Goal: Transaction & Acquisition: Register for event/course

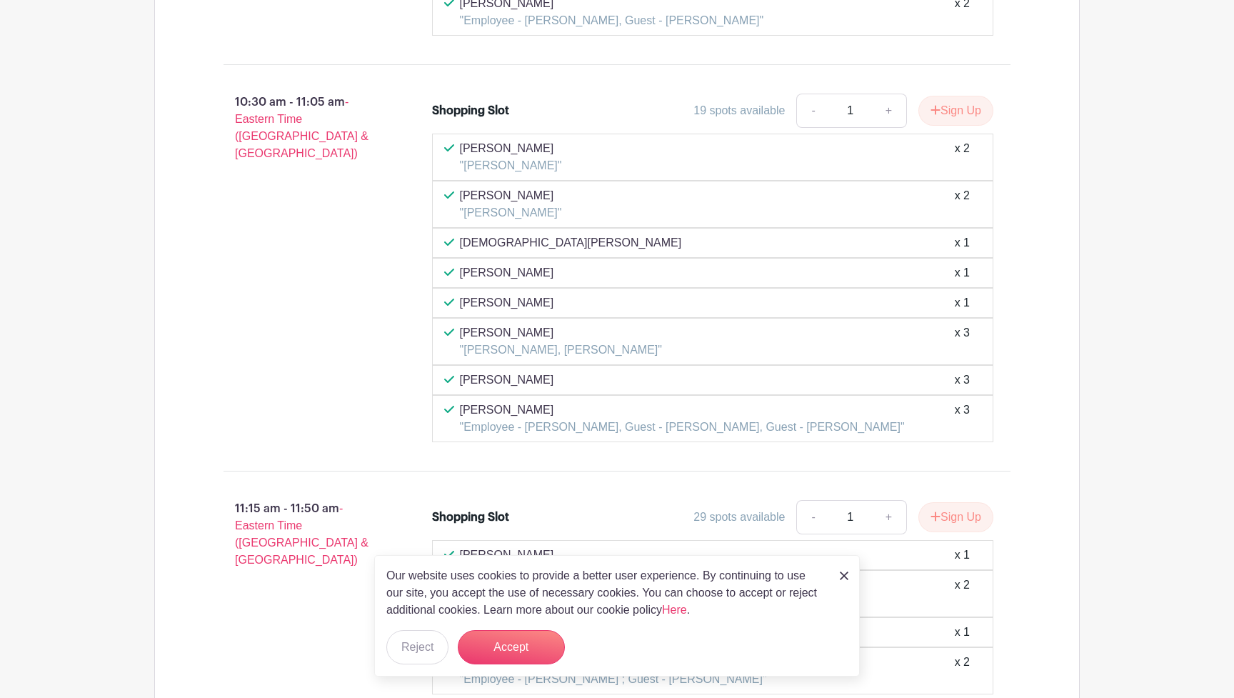
scroll to position [2909, 0]
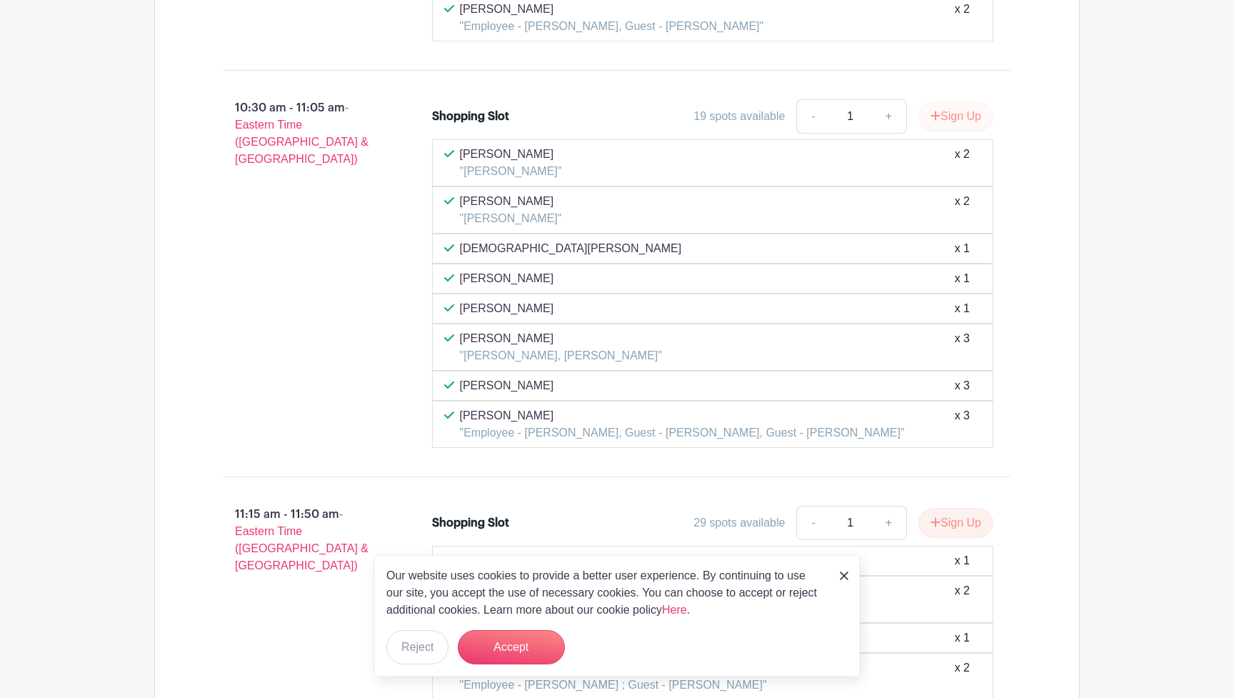
click at [949, 117] on button "Sign Up" at bounding box center [955, 116] width 75 height 30
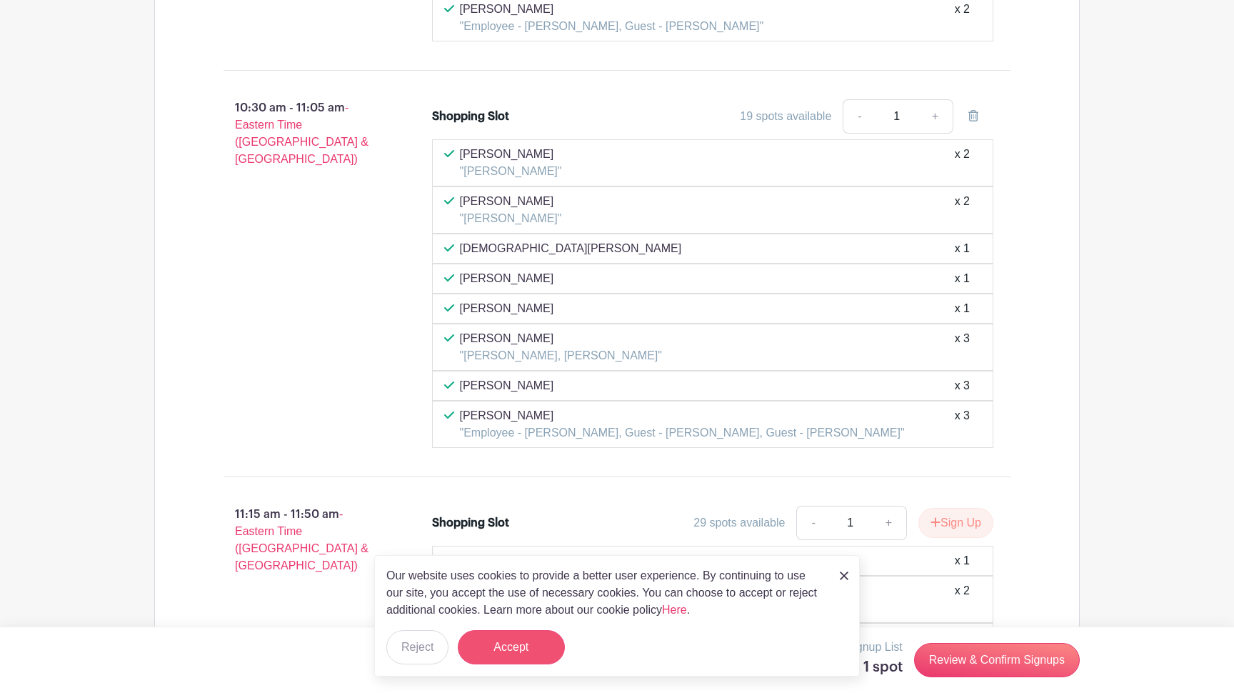
click at [506, 646] on button "Accept" at bounding box center [511, 647] width 107 height 34
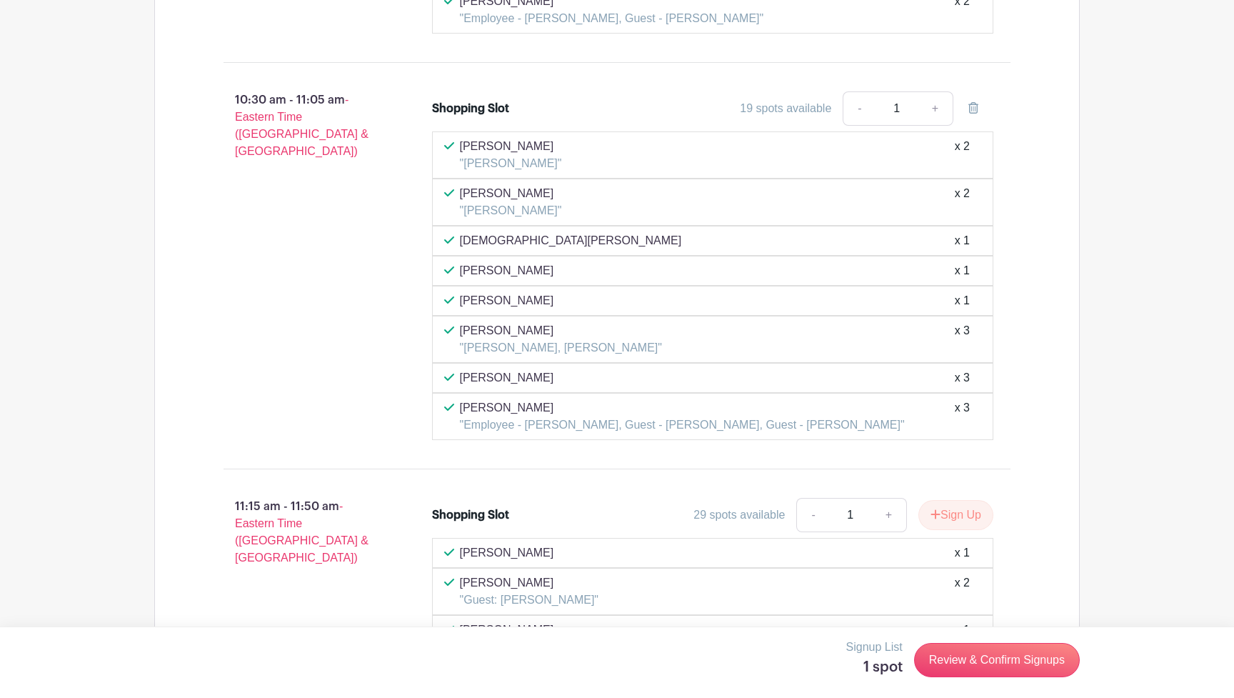
scroll to position [2914, 0]
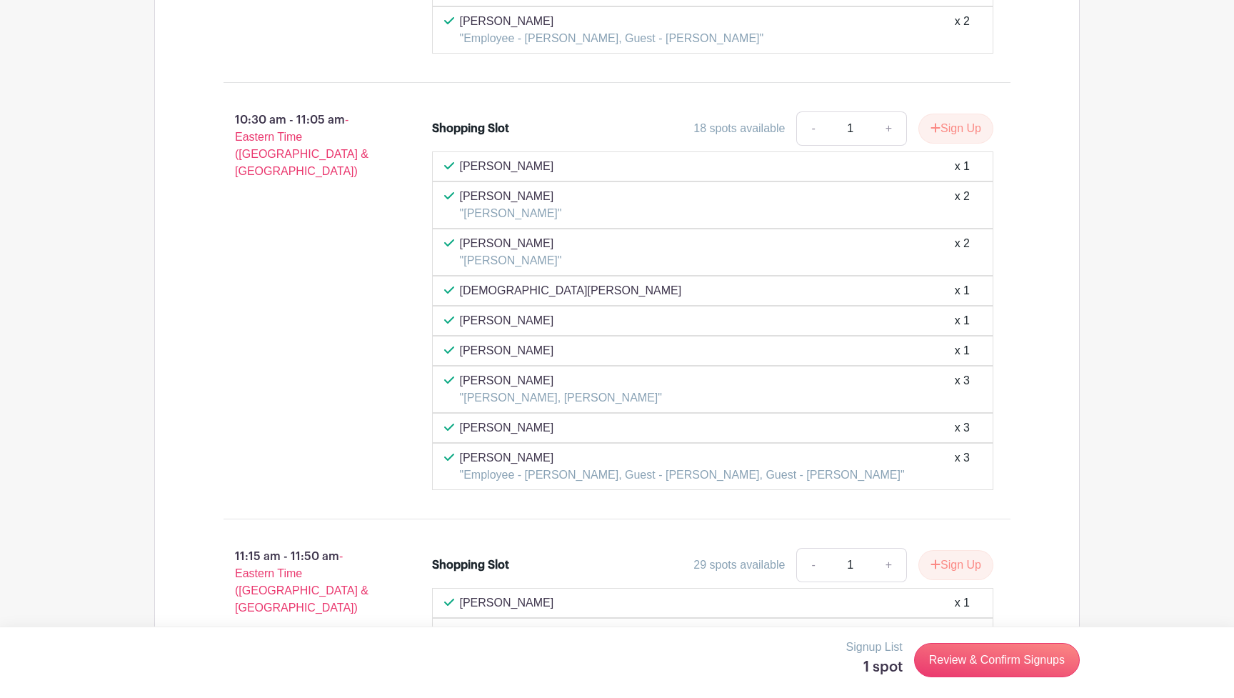
click at [882, 129] on link "+" at bounding box center [889, 128] width 36 height 34
click at [808, 129] on link "-" at bounding box center [812, 128] width 33 height 34
click at [809, 129] on link "-" at bounding box center [812, 128] width 33 height 34
click at [889, 129] on link "+" at bounding box center [889, 128] width 36 height 34
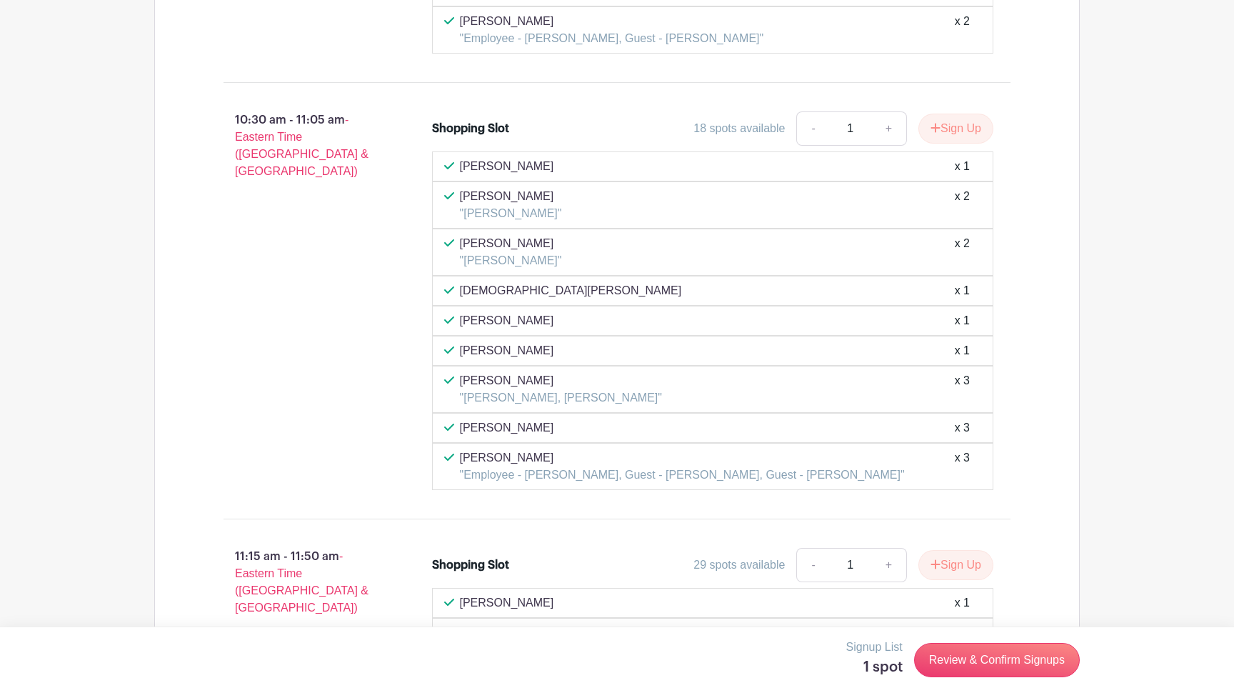
type input "2"
click at [938, 125] on button "Sign Up" at bounding box center [955, 129] width 75 height 30
click at [858, 127] on link "-" at bounding box center [859, 128] width 33 height 34
type input "1"
click at [963, 661] on link "Review & Confirm Signups" at bounding box center [997, 660] width 166 height 34
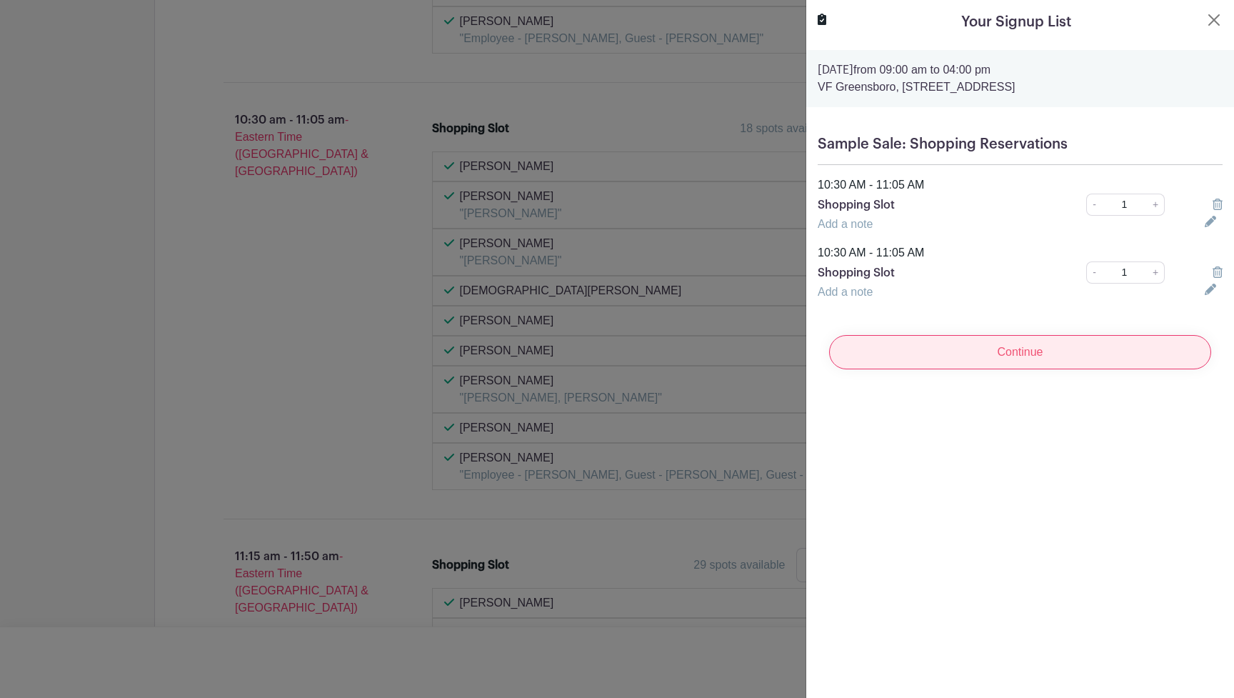
click at [1028, 355] on input "Continue" at bounding box center [1020, 352] width 382 height 34
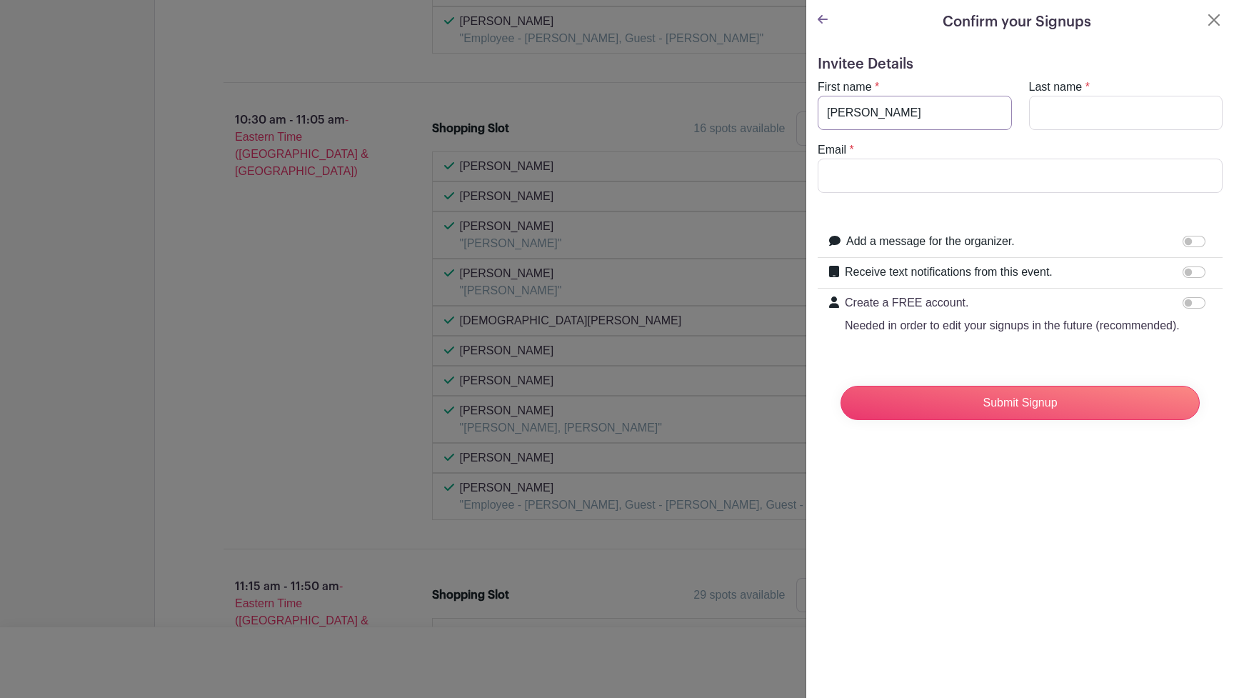
type input "[PERSON_NAME]"
type input "s"
type input "arav"
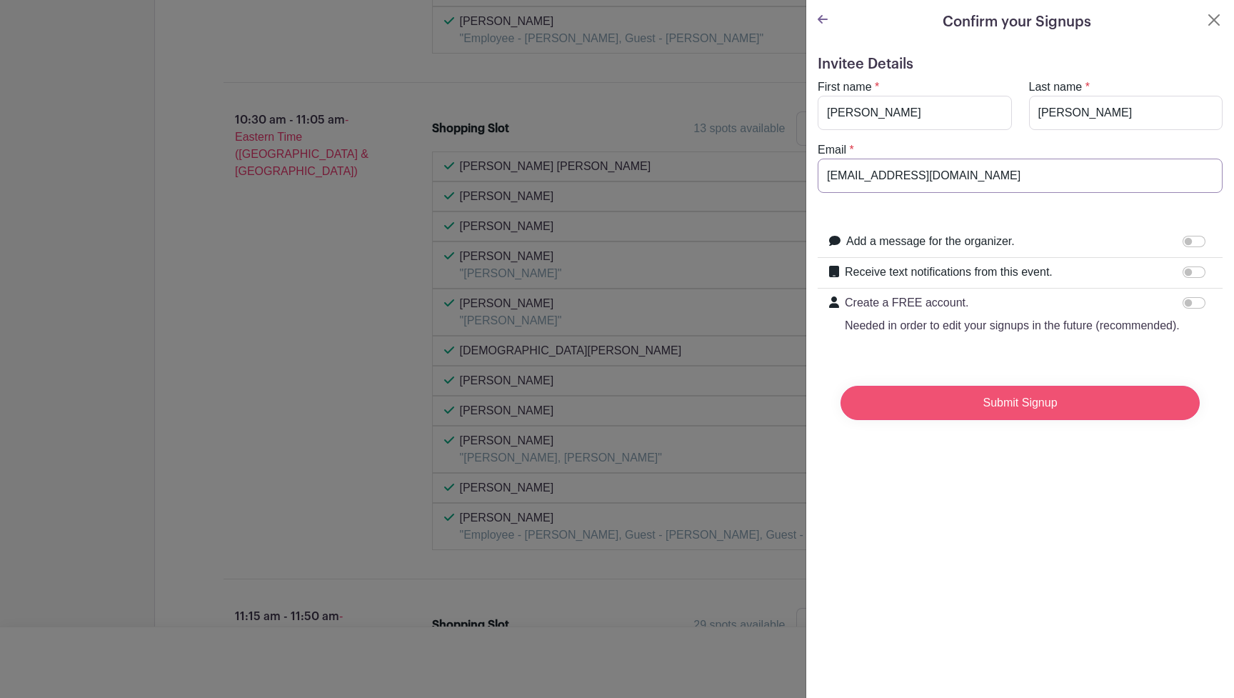
type input "[EMAIL_ADDRESS][DOMAIN_NAME]"
click at [985, 404] on input "Submit Signup" at bounding box center [1020, 403] width 359 height 34
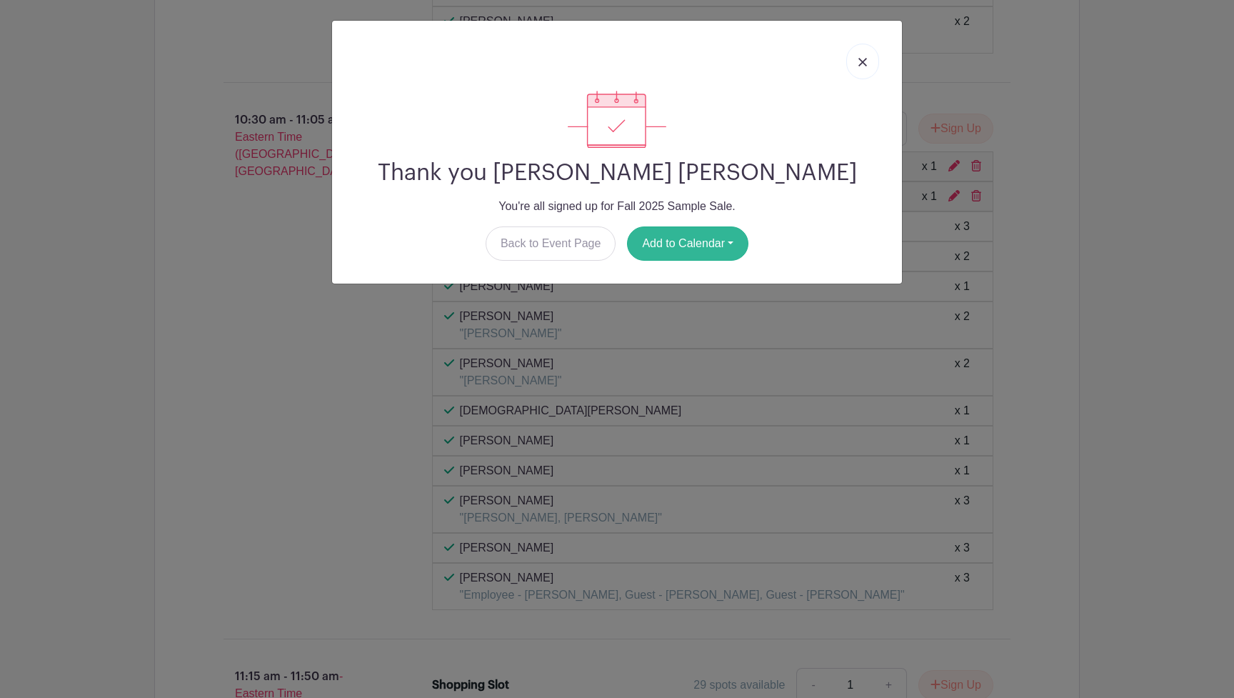
click at [706, 246] on button "Add to Calendar" at bounding box center [687, 243] width 121 height 34
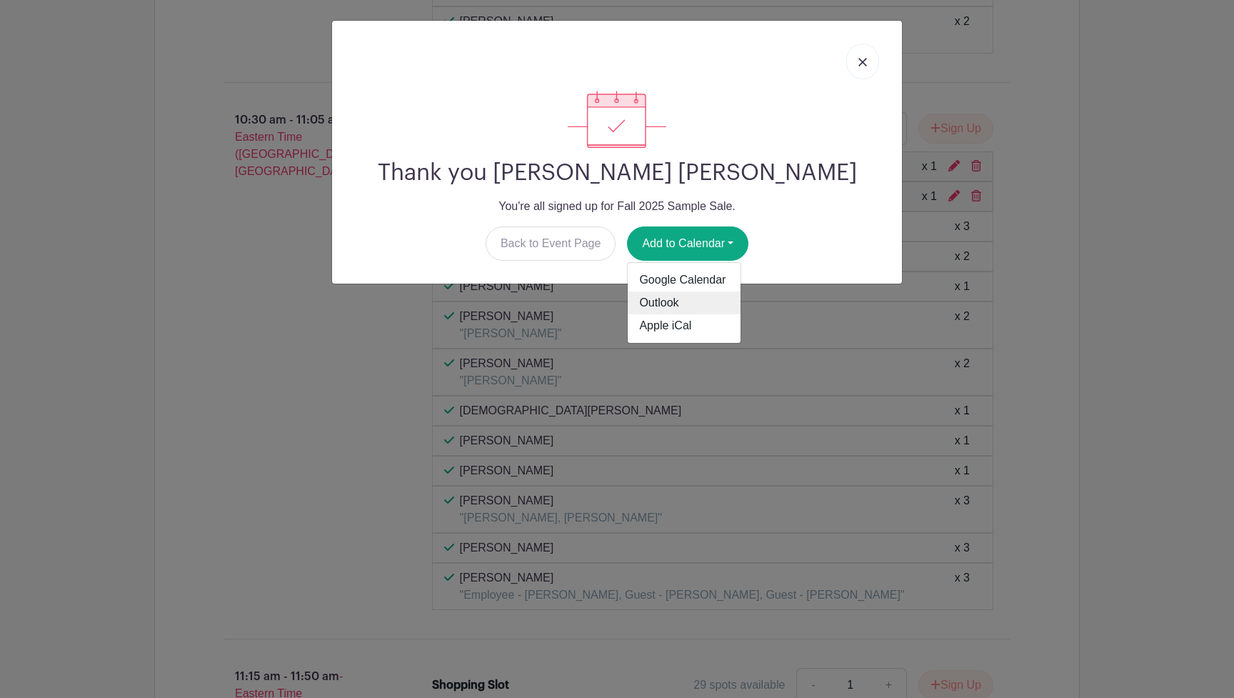
click at [666, 304] on link "Outlook" at bounding box center [684, 302] width 113 height 23
click at [386, 399] on div "Thank you [PERSON_NAME] [PERSON_NAME] You're all signed up for Fall 2025 Sample…" at bounding box center [617, 349] width 1234 height 698
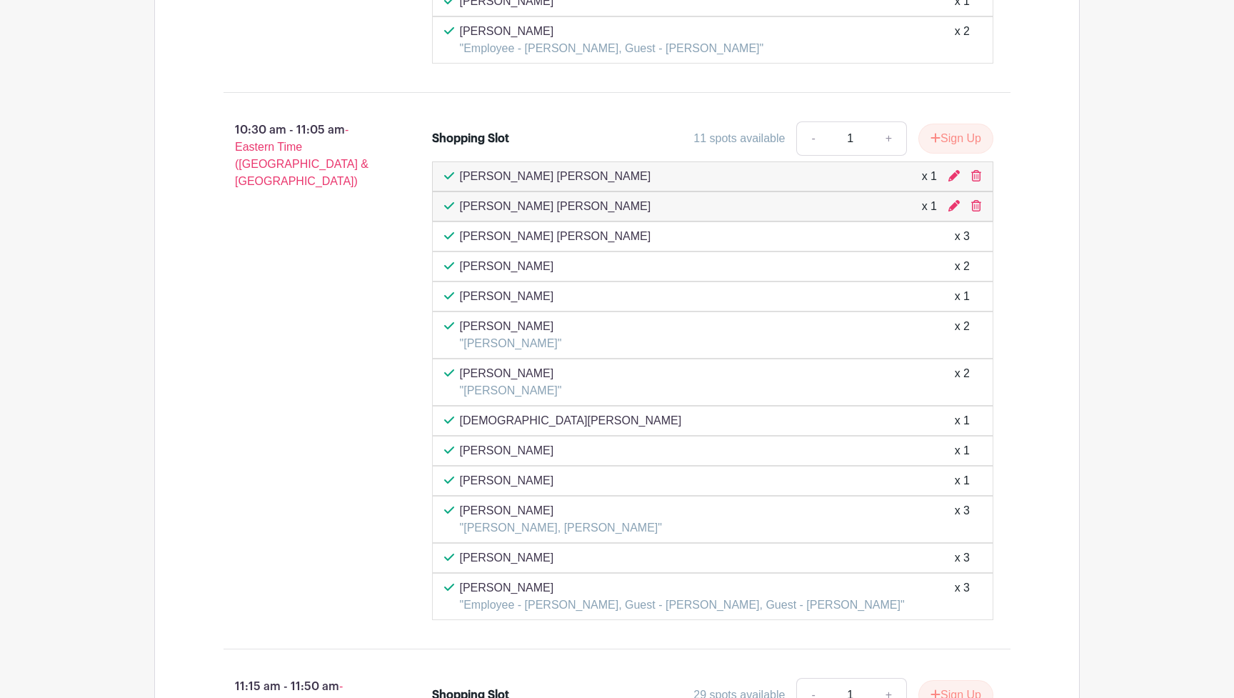
scroll to position [2901, 0]
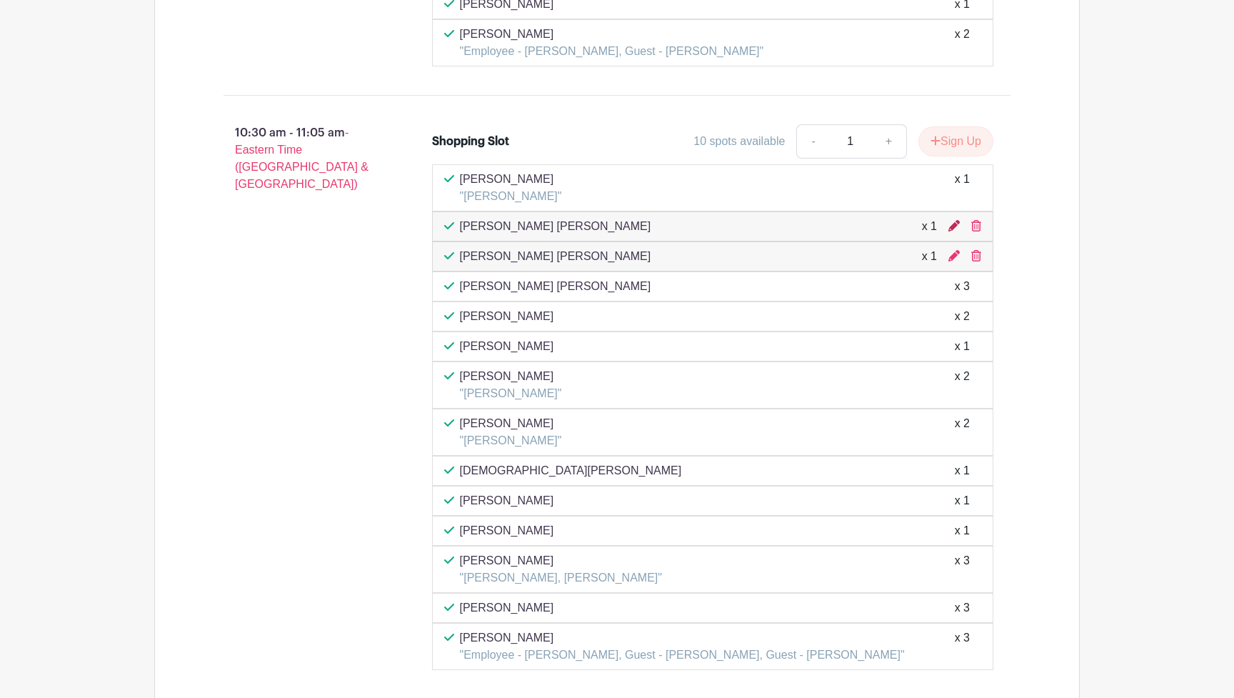
click at [954, 229] on icon at bounding box center [953, 225] width 11 height 11
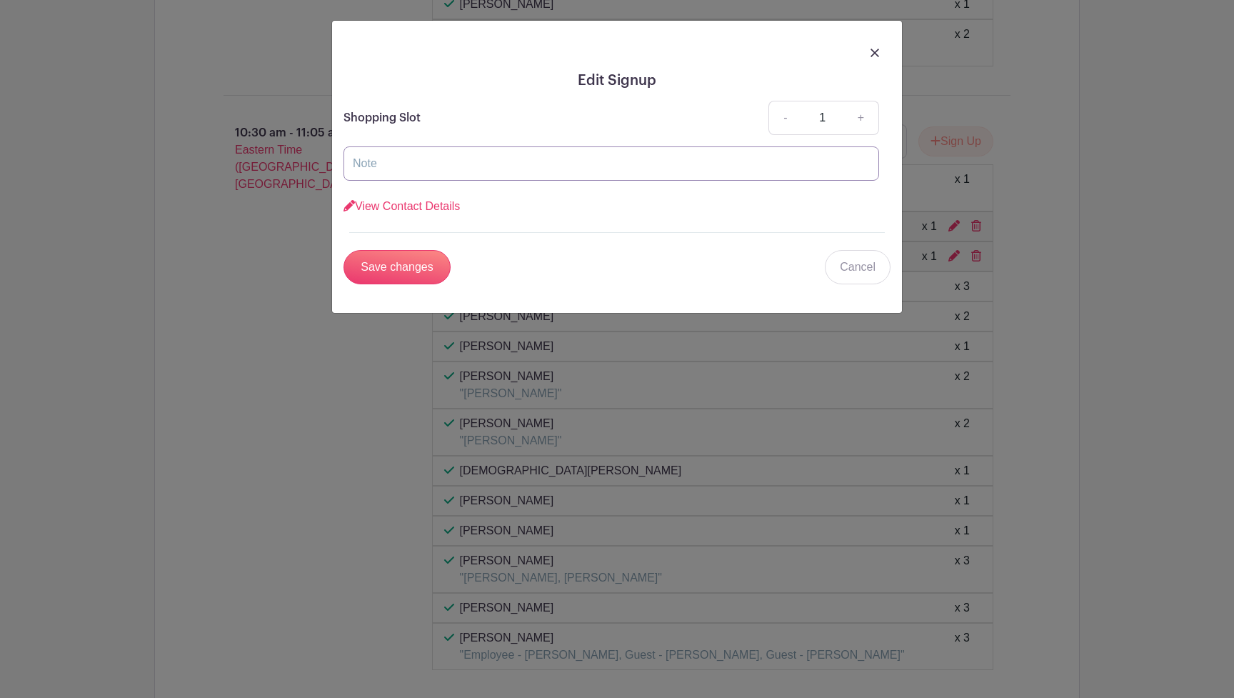
click at [480, 162] on input "text" at bounding box center [611, 163] width 536 height 34
click at [874, 51] on img at bounding box center [875, 53] width 9 height 9
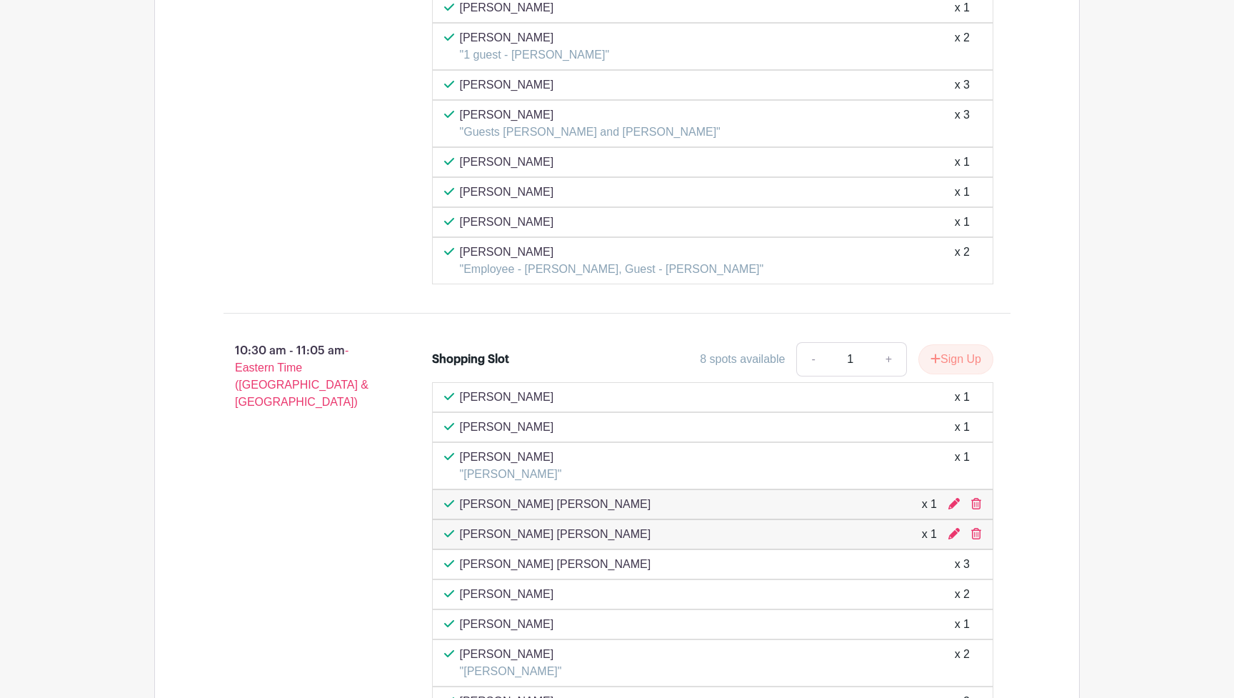
scroll to position [2664, 0]
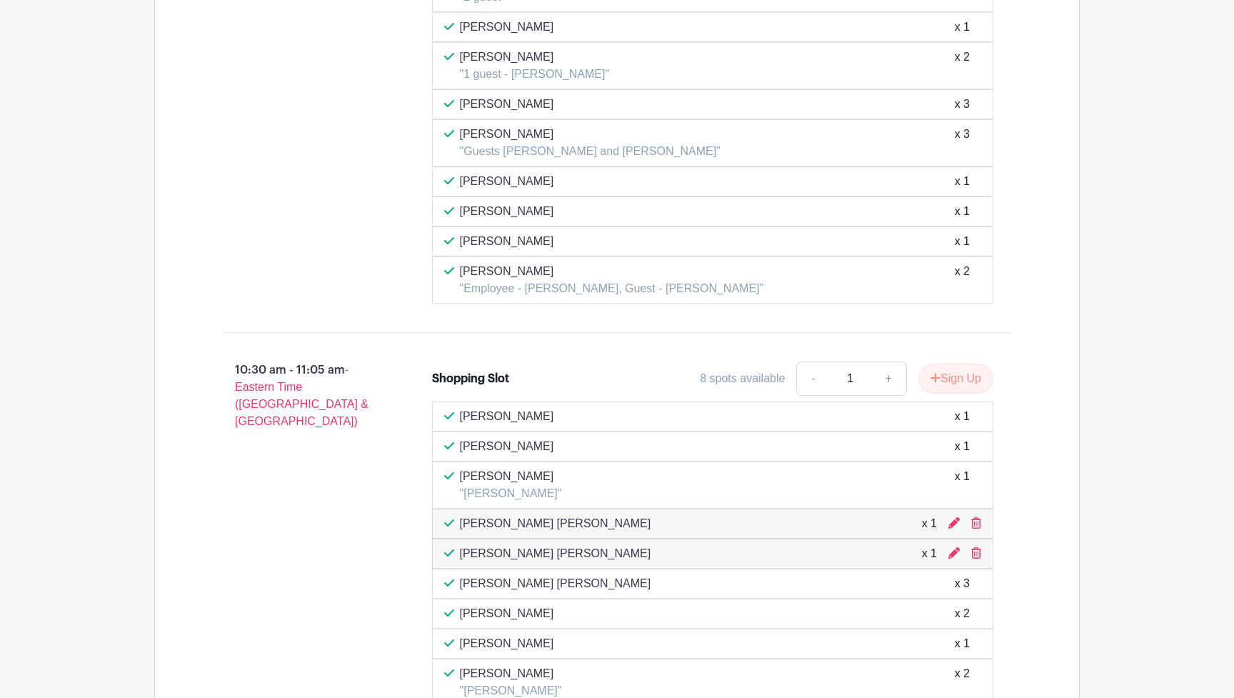
click at [334, 419] on div "10:30 am - 11:05 am - Eastern Time ([GEOGRAPHIC_DATA] & [GEOGRAPHIC_DATA])" at bounding box center [305, 664] width 209 height 617
